Goal: Communication & Community: Answer question/provide support

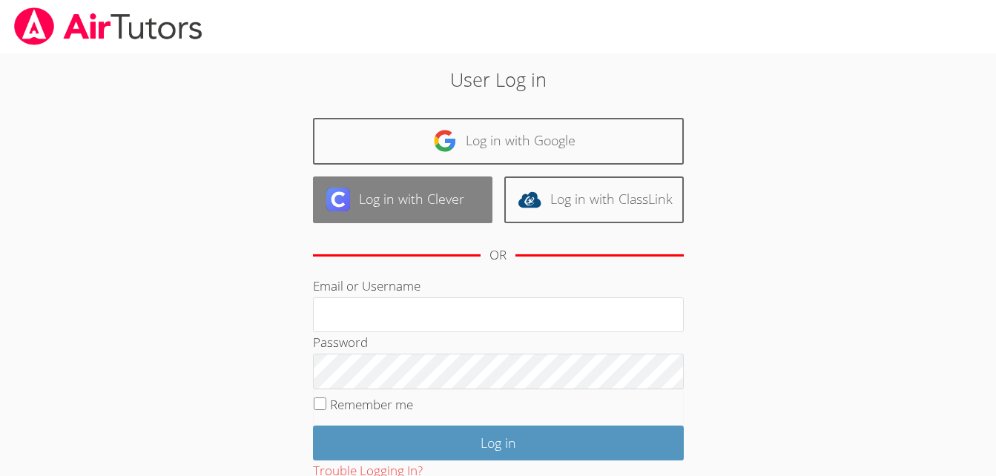
click at [466, 191] on link "Log in with Clever" at bounding box center [402, 199] width 179 height 47
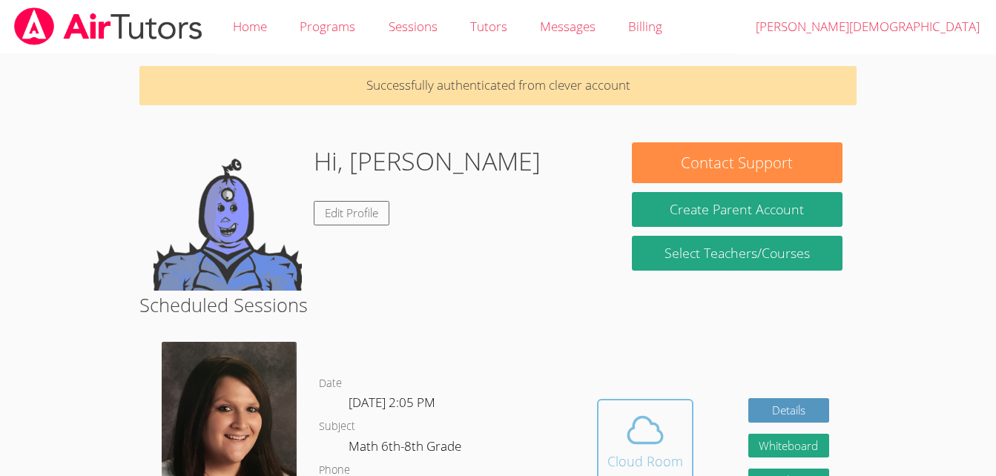
click at [663, 428] on icon at bounding box center [645, 430] width 42 height 42
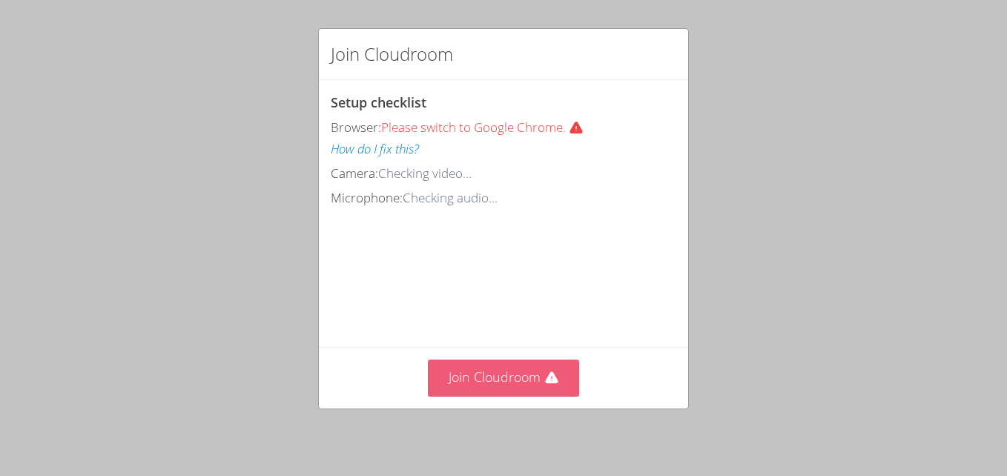
click at [492, 380] on button "Join Cloudroom" at bounding box center [504, 378] width 152 height 36
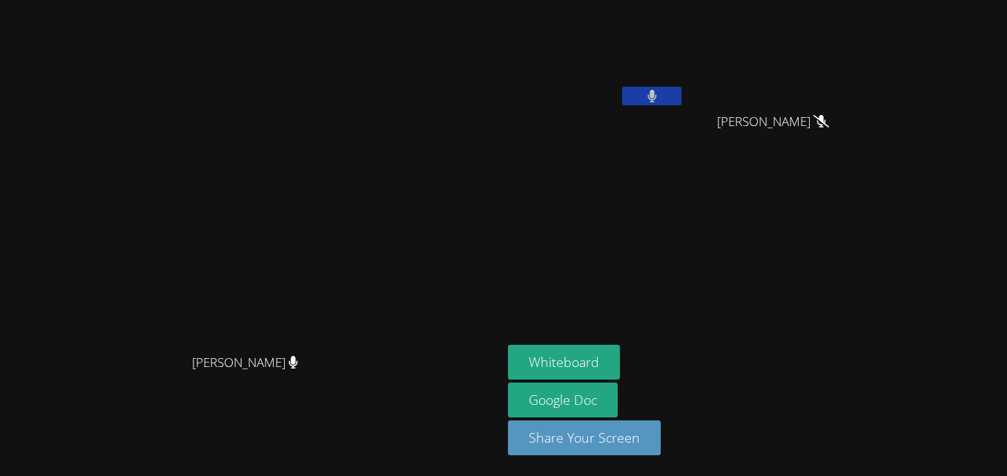
click at [681, 96] on button at bounding box center [651, 96] width 59 height 19
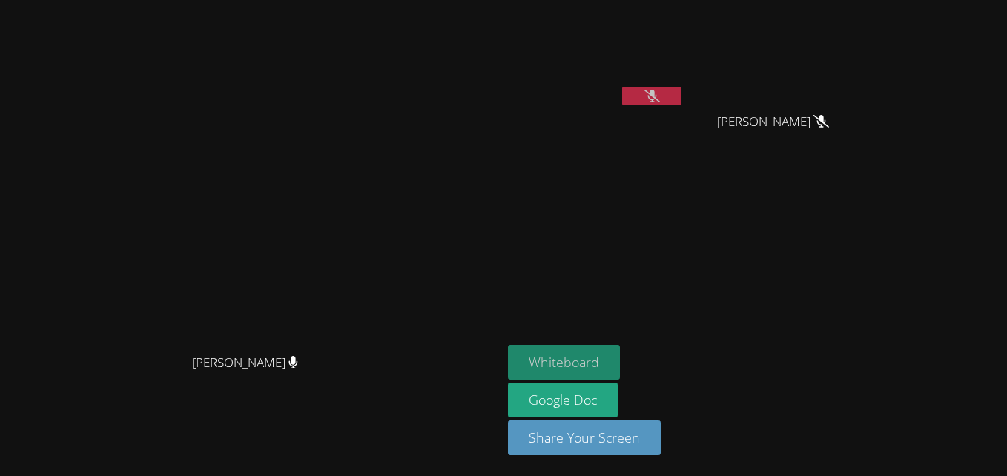
click at [620, 359] on button "Whiteboard" at bounding box center [564, 362] width 112 height 35
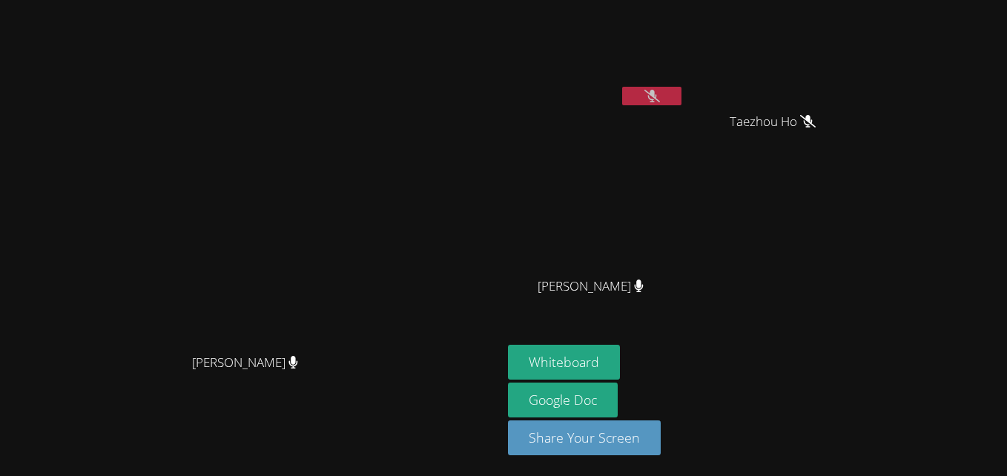
click at [684, 66] on video at bounding box center [596, 55] width 176 height 99
click at [793, 156] on div "Taezhou Ho" at bounding box center [778, 134] width 176 height 59
drag, startPoint x: 693, startPoint y: 132, endPoint x: 643, endPoint y: 105, distance: 57.1
click at [643, 105] on div "Muhammad Ismail Taezhou Ho Taezhou Ho Nico Agcaoili Nico Agcaoili" at bounding box center [687, 167] width 359 height 323
click at [467, 70] on div "[PERSON_NAME]" at bounding box center [251, 208] width 490 height 276
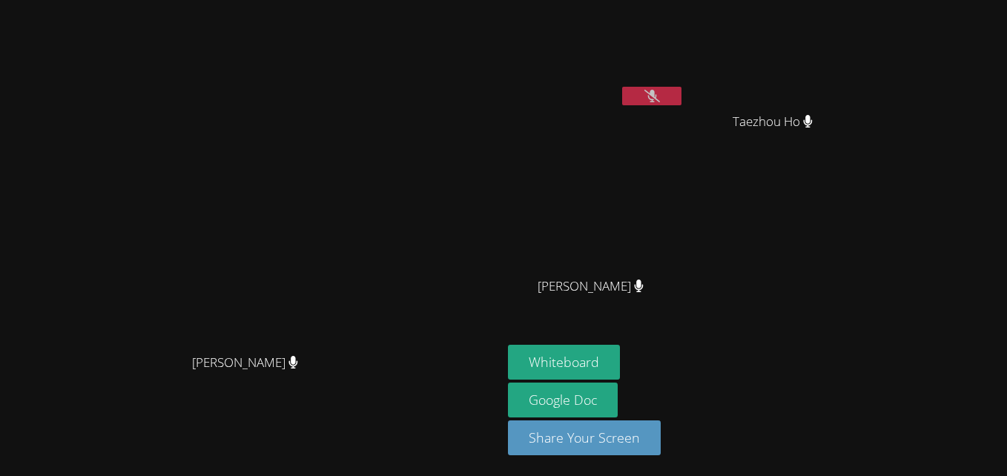
drag, startPoint x: 615, startPoint y: 88, endPoint x: 420, endPoint y: 83, distance: 194.3
click at [420, 83] on div "Jacqueline Judge Jacqueline Judge Muhammad Ismail Taezhou Ho Taezhou Ho Nico Ag…" at bounding box center [503, 238] width 1007 height 476
click at [484, 382] on div "[PERSON_NAME]" at bounding box center [251, 375] width 490 height 59
click at [662, 88] on button at bounding box center [651, 96] width 59 height 19
click at [644, 99] on button at bounding box center [651, 96] width 59 height 19
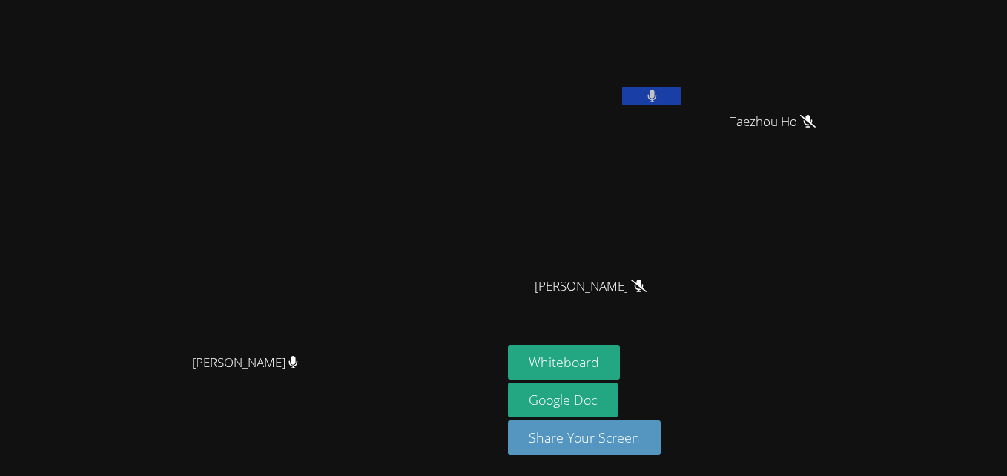
click at [650, 93] on button at bounding box center [651, 96] width 59 height 19
click at [641, 50] on video at bounding box center [596, 55] width 176 height 99
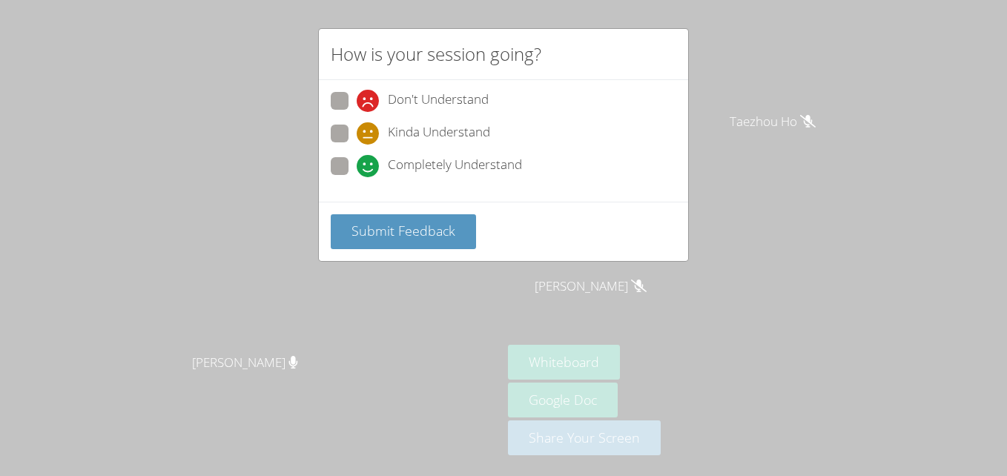
click at [768, 196] on div "How is your session going? Don't Understand Kinda Understand Completely Underst…" at bounding box center [503, 238] width 1007 height 476
click at [751, 199] on div "How is your session going? Don't Understand Kinda Understand Completely Underst…" at bounding box center [503, 238] width 1007 height 476
click at [469, 225] on button "Submit Feedback" at bounding box center [403, 231] width 145 height 35
click at [447, 249] on button "Submit Feedback" at bounding box center [403, 231] width 145 height 35
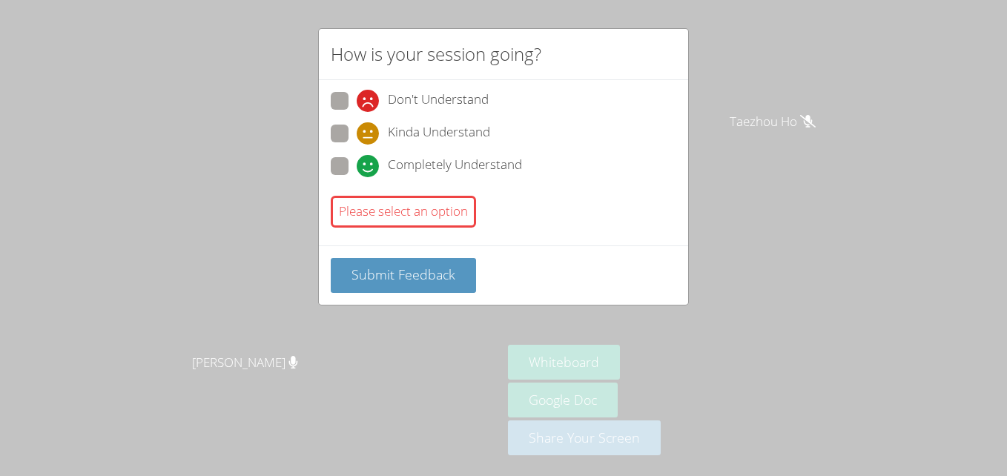
click at [432, 314] on div "How is your session going? Don't Understand Kinda Understand Completely Underst…" at bounding box center [503, 238] width 1007 height 476
click at [390, 163] on span "Completely Understand" at bounding box center [455, 166] width 134 height 22
click at [369, 163] on input "Completely Understand" at bounding box center [363, 163] width 13 height 13
radio input "true"
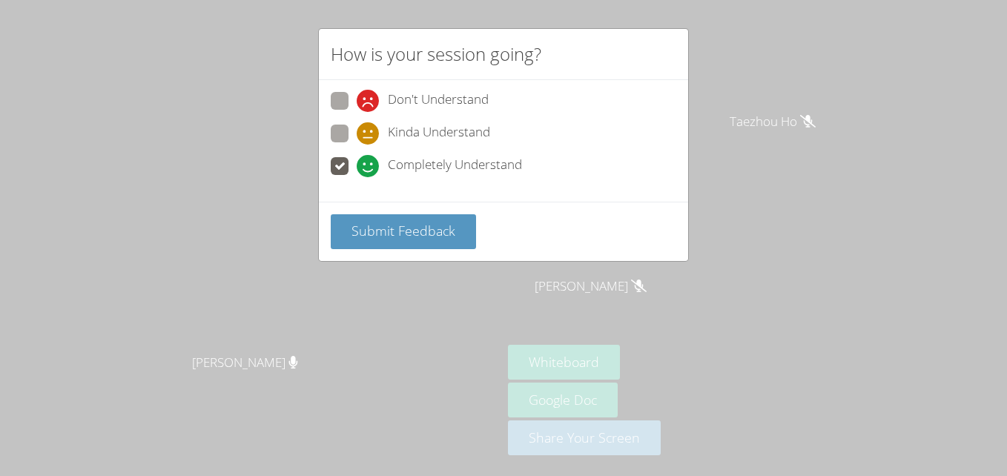
click at [353, 158] on label "Completely Understand" at bounding box center [426, 167] width 191 height 20
click at [357, 158] on input "Completely Understand" at bounding box center [363, 163] width 13 height 13
click at [450, 236] on span "Submit Feedback" at bounding box center [403, 231] width 104 height 18
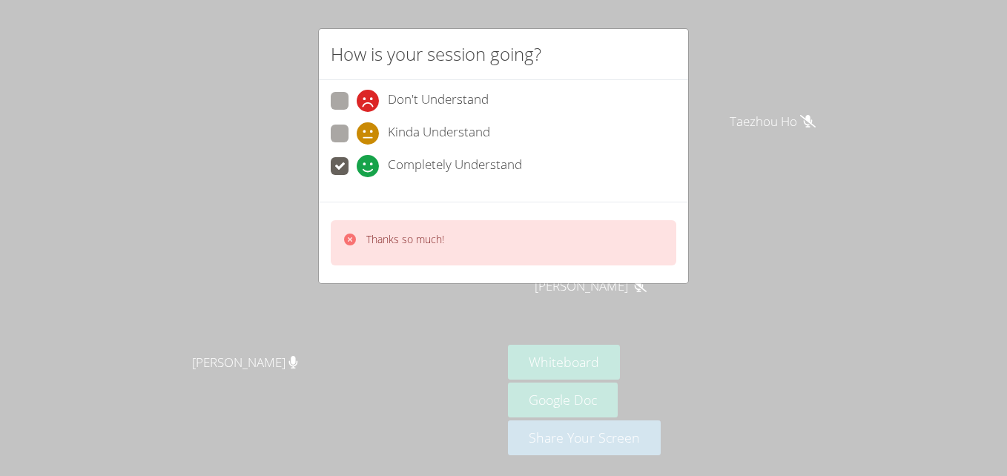
click at [357, 145] on span at bounding box center [357, 145] width 0 height 0
click at [357, 136] on input "Kinda Understand" at bounding box center [363, 131] width 13 height 13
radio input "true"
click at [357, 145] on span at bounding box center [357, 145] width 0 height 0
click at [357, 126] on input "Kinda Understand" at bounding box center [363, 131] width 13 height 13
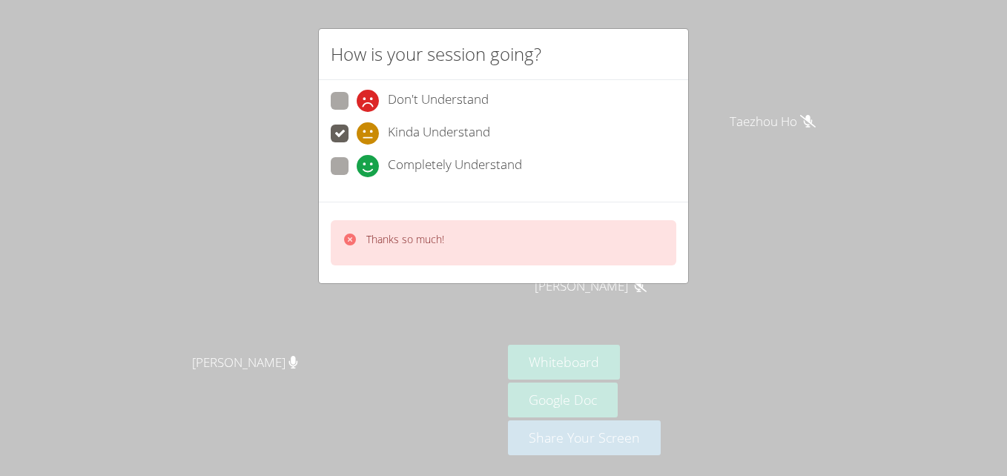
click at [432, 257] on div "Thanks so much!" at bounding box center [504, 242] width 346 height 45
click at [476, 225] on div "Thanks so much!" at bounding box center [504, 242] width 346 height 45
click at [449, 271] on div "Thanks so much!" at bounding box center [503, 243] width 369 height 82
click at [478, 221] on div "Thanks so much!" at bounding box center [504, 242] width 346 height 45
click at [869, 386] on div "How is your session going? Don't Understand Kinda Understand Completely Underst…" at bounding box center [503, 238] width 1007 height 476
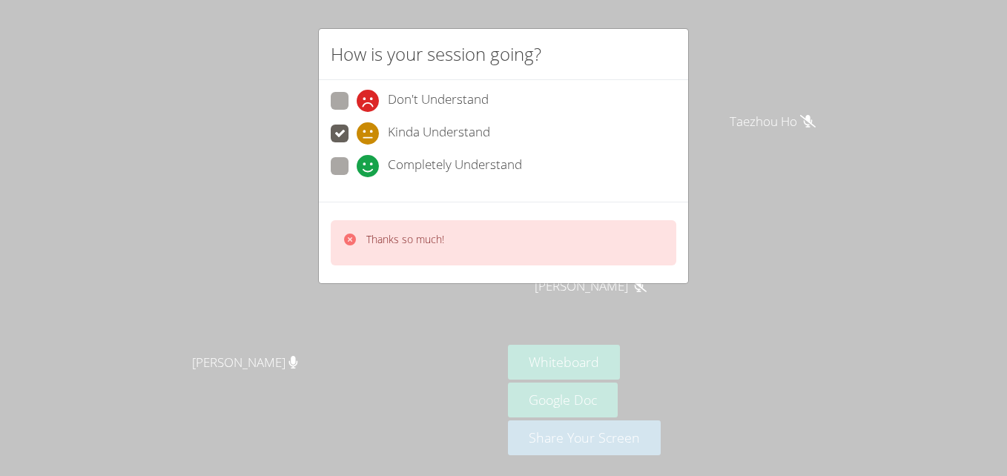
click at [693, 205] on div "How is your session going? Don't Understand Kinda Understand Completely Underst…" at bounding box center [503, 238] width 1007 height 476
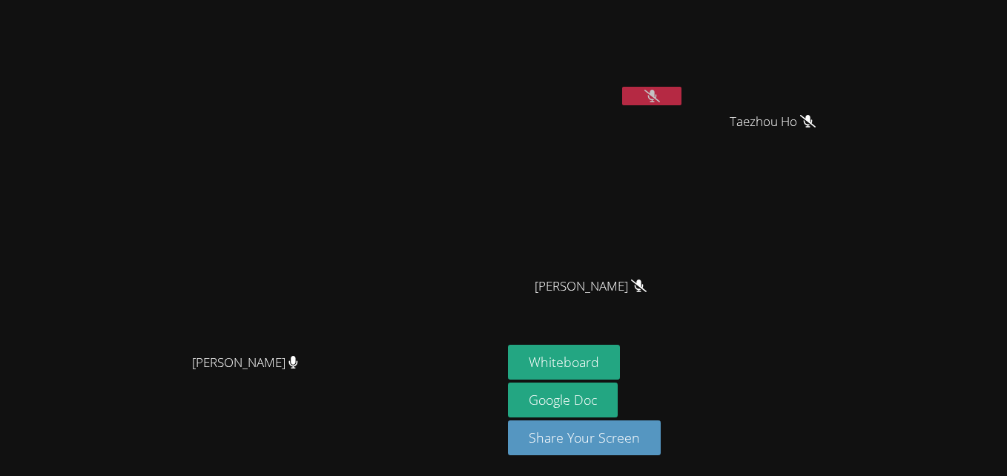
click at [684, 197] on video at bounding box center [596, 220] width 176 height 99
click at [716, 190] on div "Muhammad Ismail Taezhou Ho Taezhou Ho Nico Agcaoili Nico Agcaoili" at bounding box center [687, 167] width 359 height 323
click at [673, 101] on button at bounding box center [651, 96] width 59 height 19
click at [676, 100] on button at bounding box center [651, 96] width 59 height 19
click at [649, 95] on icon at bounding box center [652, 96] width 16 height 13
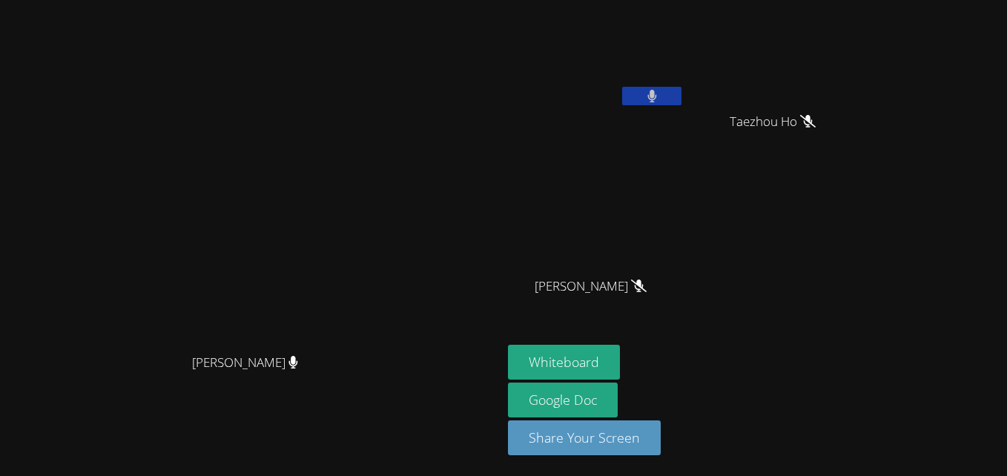
click at [645, 97] on button at bounding box center [651, 96] width 59 height 19
click at [665, 100] on button at bounding box center [651, 96] width 59 height 19
click at [653, 90] on icon at bounding box center [652, 96] width 10 height 13
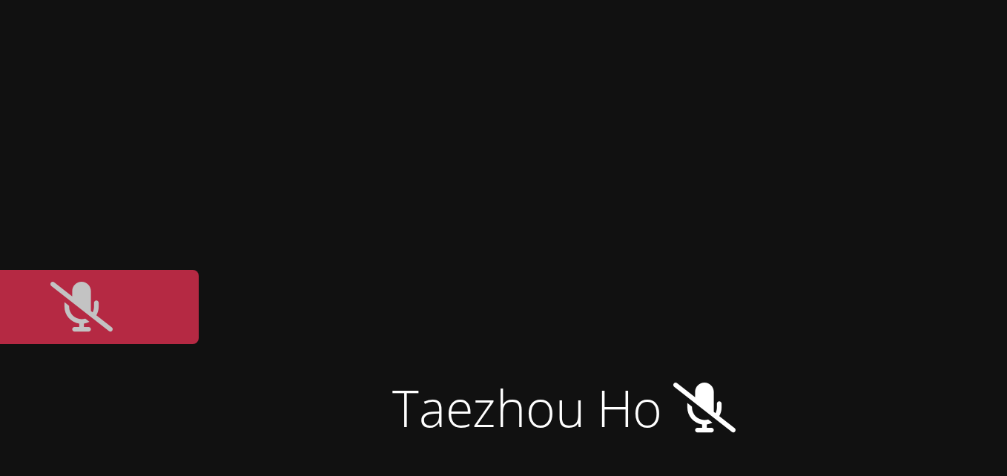
click at [802, 110] on div "Taezhou Ho" at bounding box center [778, 134] width 176 height 59
click at [802, 105] on video at bounding box center [778, 55] width 176 height 99
click at [801, 108] on div "Taezhou Ho" at bounding box center [778, 134] width 176 height 59
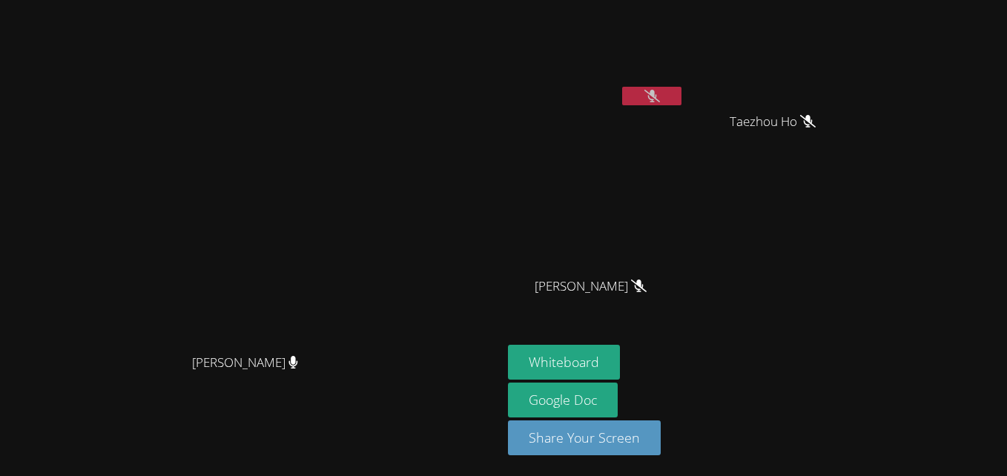
click at [660, 101] on icon at bounding box center [652, 96] width 16 height 13
click at [656, 99] on icon at bounding box center [652, 96] width 10 height 13
click at [656, 85] on video at bounding box center [596, 55] width 176 height 99
click at [658, 96] on icon at bounding box center [652, 96] width 16 height 13
click at [665, 95] on button at bounding box center [651, 96] width 59 height 19
